Goal: Information Seeking & Learning: Learn about a topic

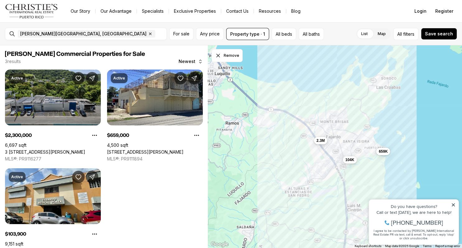
click at [43, 149] on link "3 [STREET_ADDRESS][PERSON_NAME]" at bounding box center [45, 152] width 80 height 6
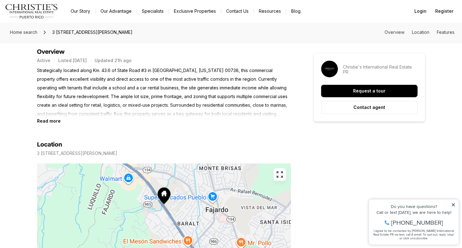
scroll to position [255, 0]
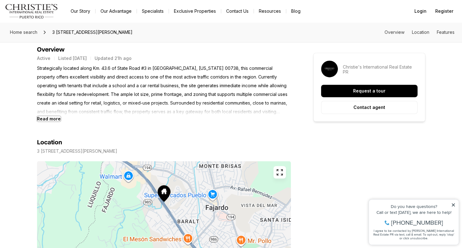
click at [55, 119] on b "Read more" at bounding box center [49, 118] width 24 height 5
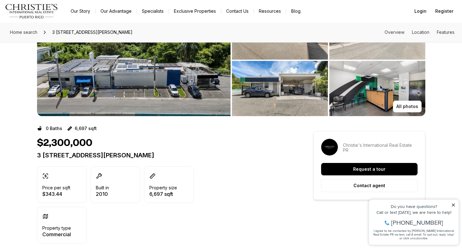
scroll to position [0, 0]
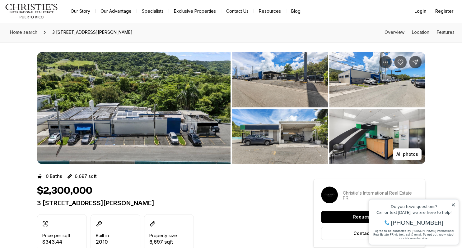
click at [181, 122] on img "View image gallery" at bounding box center [133, 108] width 193 height 112
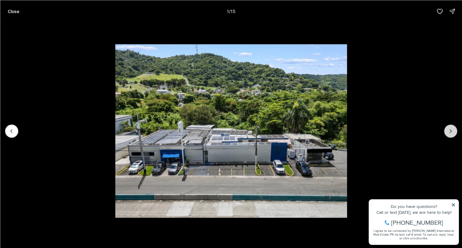
click at [452, 129] on icon "Next slide" at bounding box center [450, 131] width 6 height 6
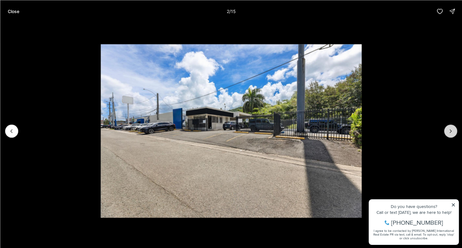
click at [452, 129] on icon "Next slide" at bounding box center [450, 131] width 6 height 6
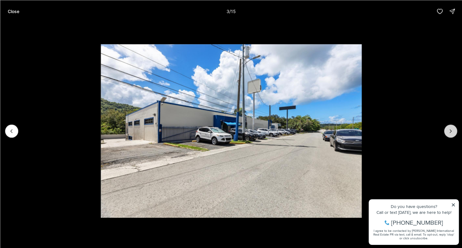
click at [452, 129] on icon "Next slide" at bounding box center [450, 131] width 6 height 6
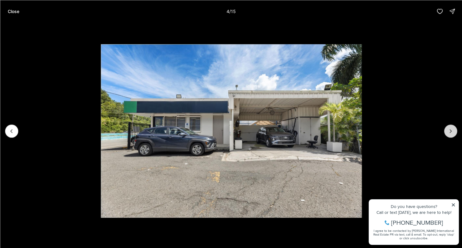
click at [452, 129] on icon "Next slide" at bounding box center [450, 131] width 6 height 6
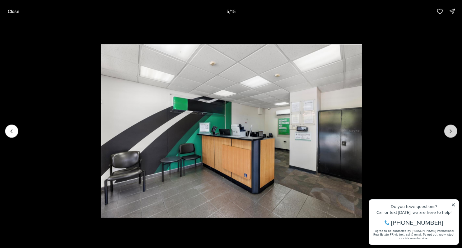
click at [452, 129] on icon "Next slide" at bounding box center [450, 131] width 6 height 6
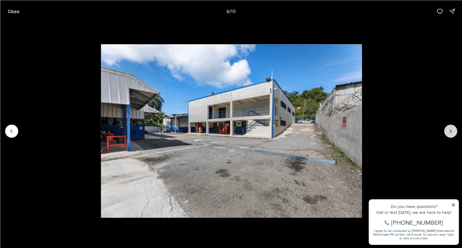
click at [452, 129] on icon "Next slide" at bounding box center [450, 131] width 6 height 6
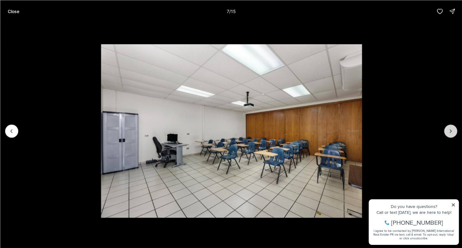
click at [452, 129] on icon "Next slide" at bounding box center [450, 131] width 6 height 6
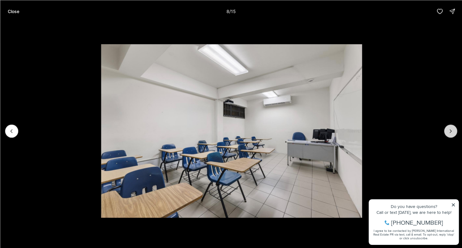
click at [452, 129] on icon "Next slide" at bounding box center [450, 131] width 6 height 6
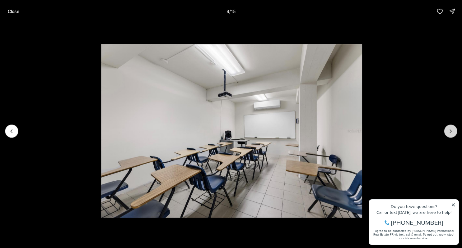
click at [452, 129] on icon "Next slide" at bounding box center [450, 131] width 6 height 6
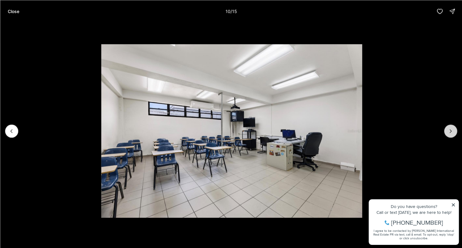
click at [452, 129] on icon "Next slide" at bounding box center [450, 131] width 6 height 6
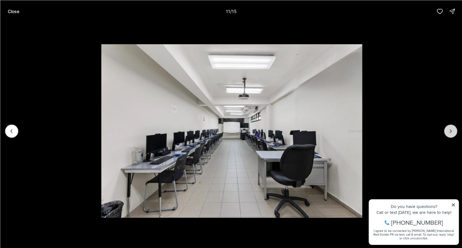
click at [452, 129] on icon "Next slide" at bounding box center [450, 131] width 6 height 6
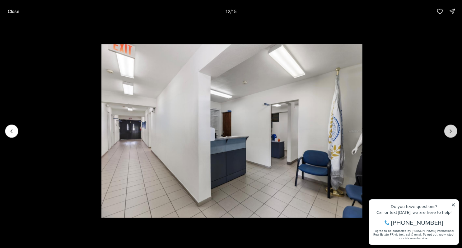
click at [452, 129] on icon "Next slide" at bounding box center [450, 131] width 6 height 6
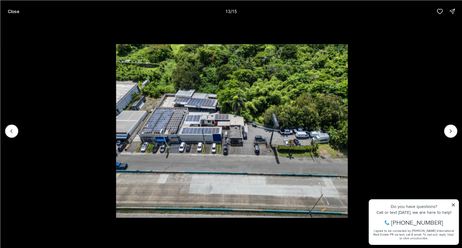
click at [275, 124] on img "13 of 15" at bounding box center [232, 131] width 232 height 174
click at [452, 133] on icon "Next slide" at bounding box center [450, 131] width 6 height 6
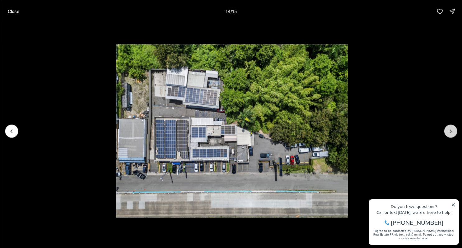
click at [452, 133] on icon "Next slide" at bounding box center [450, 131] width 6 height 6
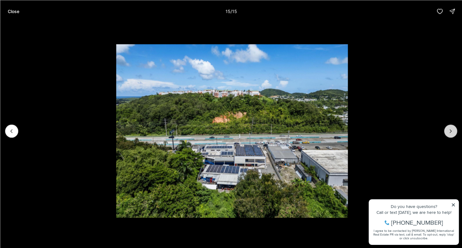
click at [452, 133] on div at bounding box center [449, 131] width 13 height 13
click at [8, 134] on icon "Previous slide" at bounding box center [11, 131] width 6 height 6
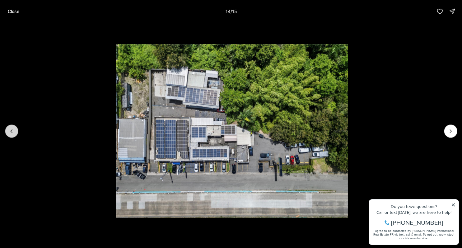
click at [8, 134] on icon "Previous slide" at bounding box center [11, 131] width 6 height 6
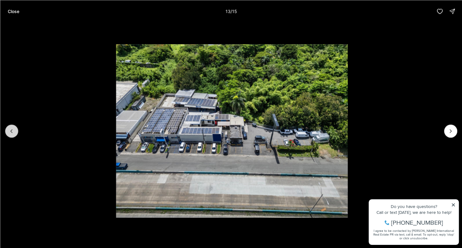
click at [8, 134] on icon "Previous slide" at bounding box center [11, 131] width 6 height 6
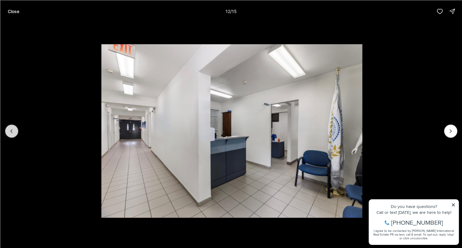
click at [8, 134] on icon "Previous slide" at bounding box center [11, 131] width 6 height 6
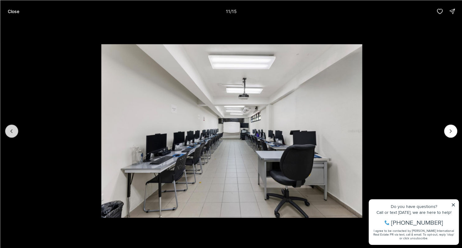
click at [8, 134] on icon "Previous slide" at bounding box center [11, 131] width 6 height 6
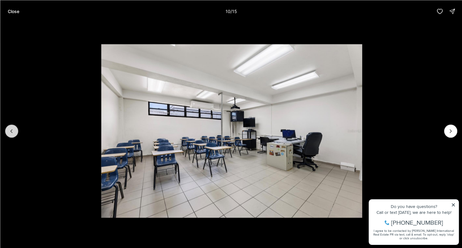
click at [8, 134] on icon "Previous slide" at bounding box center [11, 131] width 6 height 6
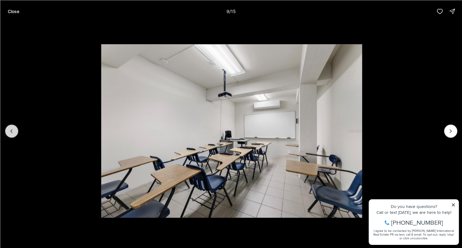
click at [8, 134] on icon "Previous slide" at bounding box center [11, 131] width 6 height 6
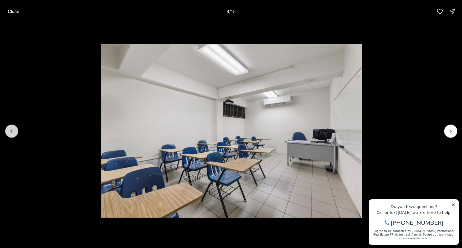
click at [8, 134] on icon "Previous slide" at bounding box center [11, 131] width 6 height 6
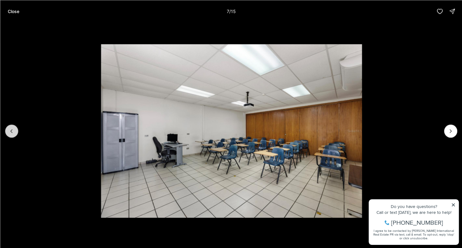
click at [8, 134] on icon "Previous slide" at bounding box center [11, 131] width 6 height 6
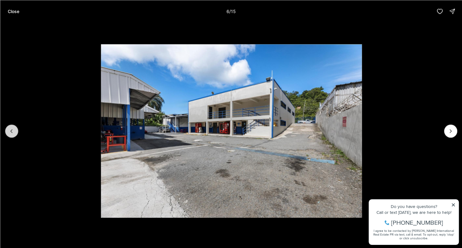
click at [8, 134] on icon "Previous slide" at bounding box center [11, 131] width 6 height 6
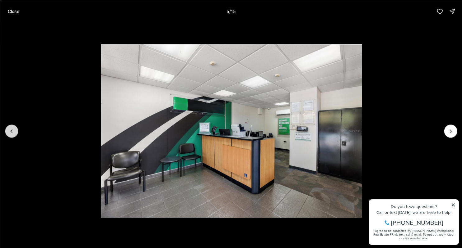
click at [8, 134] on icon "Previous slide" at bounding box center [11, 131] width 6 height 6
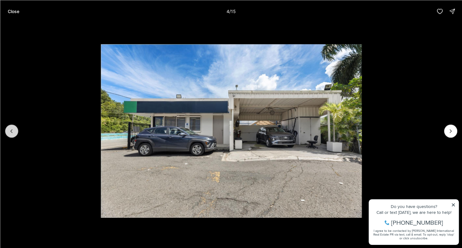
click at [8, 134] on icon "Previous slide" at bounding box center [11, 131] width 6 height 6
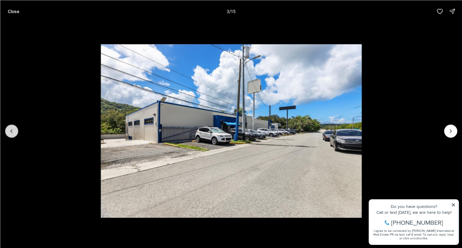
click at [8, 134] on icon "Previous slide" at bounding box center [11, 131] width 6 height 6
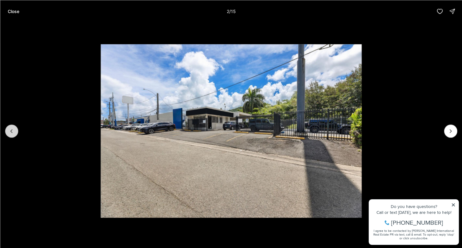
click at [8, 134] on icon "Previous slide" at bounding box center [11, 131] width 6 height 6
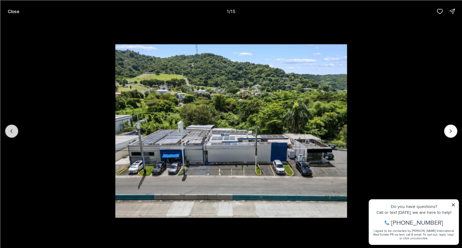
click at [8, 134] on div at bounding box center [11, 131] width 13 height 13
click at [9, 134] on div at bounding box center [11, 131] width 13 height 13
click at [11, 9] on p "Close" at bounding box center [12, 11] width 11 height 5
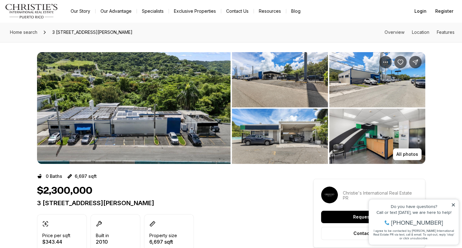
click at [455, 204] on icon at bounding box center [453, 205] width 4 height 4
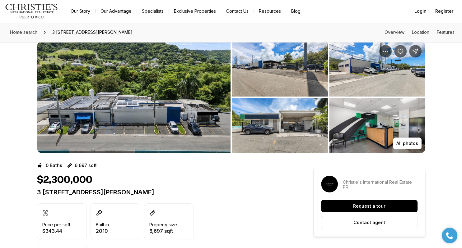
scroll to position [11, 0]
